Goal: Complete application form

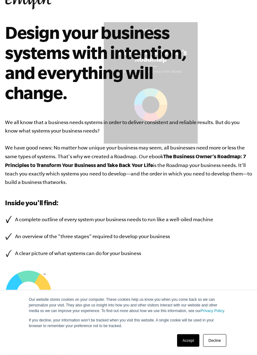
scroll to position [41, 0]
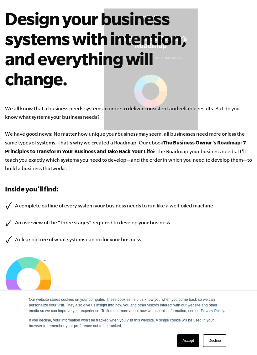
click at [193, 327] on link "Accept" at bounding box center [188, 340] width 22 height 13
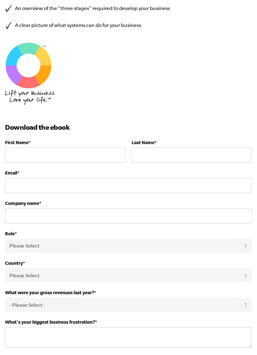
scroll to position [256, 0]
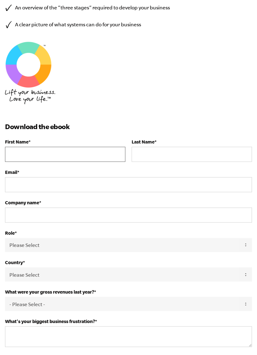
click at [79, 148] on input "First Name *" at bounding box center [65, 154] width 120 height 15
type input "[PERSON_NAME]"
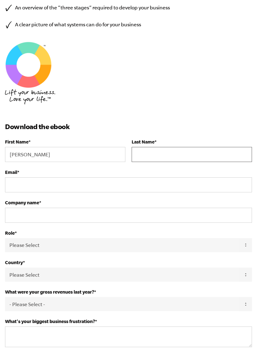
click at [177, 153] on input "Last Name *" at bounding box center [192, 154] width 120 height 15
type input "[PERSON_NAME]"
click at [69, 182] on input "Email *" at bounding box center [128, 184] width 247 height 15
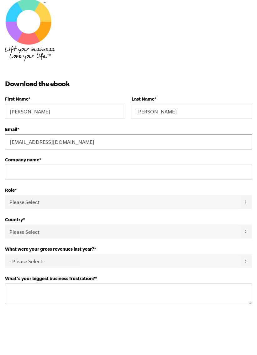
type input "[EMAIL_ADDRESS][DOMAIN_NAME]"
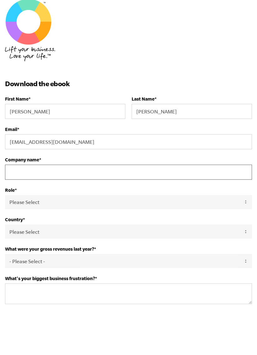
click at [182, 208] on input "Company name *" at bounding box center [128, 215] width 247 height 15
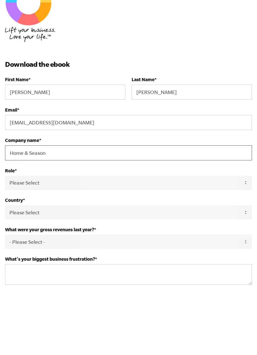
type input "Home & Season"
click at [223, 238] on select "Please Select Owner Partner / Co-Owner Executive Employee / Other" at bounding box center [128, 245] width 247 height 14
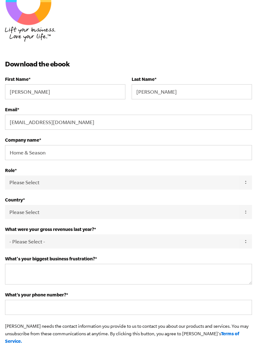
select select "Partner / Co-Owner"
click at [94, 214] on select "Please Select United States Afghanistan Åland Islands Albania Algeria American …" at bounding box center [128, 212] width 247 height 14
select select "United States"
click at [117, 244] on select "- Please Select - 0-75K 76-150K 151-275K 276-500K 501-750K 751-1M 1-2.5M 2.5-5M…" at bounding box center [128, 241] width 247 height 14
select select "151-275K"
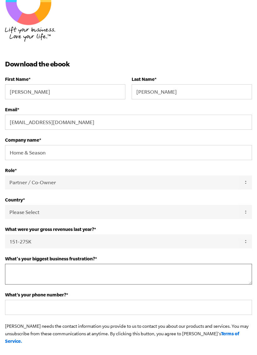
click at [176, 280] on textarea "What's your biggest business frustration? *" at bounding box center [128, 274] width 247 height 21
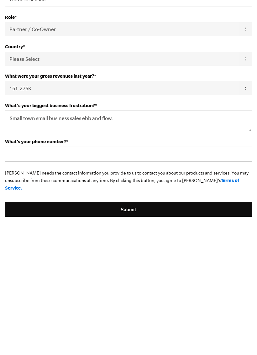
type textarea "Small town small business sales ebb and flow."
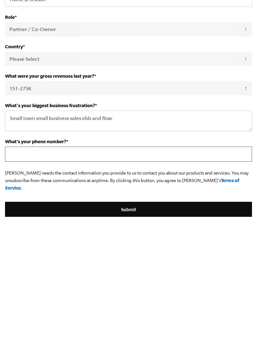
click at [202, 252] on input "What’s your phone number? *" at bounding box center [128, 259] width 247 height 15
type input "7193777418"
click at [143, 307] on input "Submit" at bounding box center [128, 314] width 247 height 15
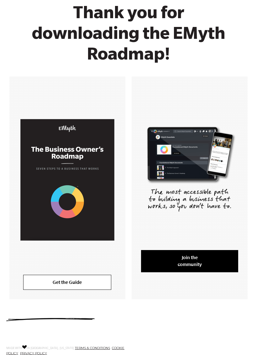
scroll to position [103, 0]
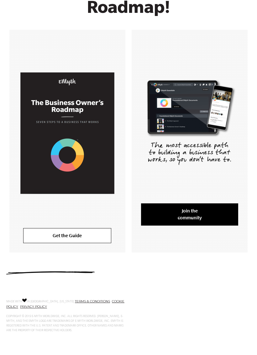
click at [76, 233] on link "Get the Guide" at bounding box center [67, 235] width 88 height 15
